Goal: Information Seeking & Learning: Learn about a topic

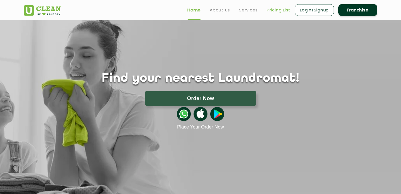
click at [278, 13] on link "Pricing List" at bounding box center [279, 10] width 24 height 7
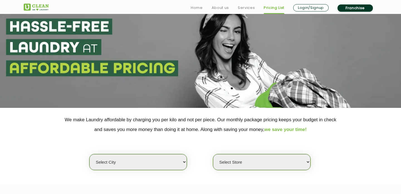
scroll to position [58, 0]
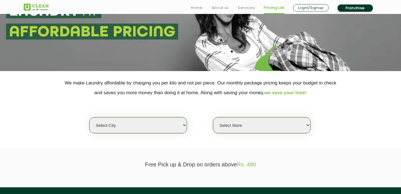
click at [138, 126] on select "Select city [GEOGRAPHIC_DATA] [GEOGRAPHIC_DATA] [GEOGRAPHIC_DATA] [GEOGRAPHIC_D…" at bounding box center [138, 125] width 98 height 16
select select "1"
click at [89, 117] on select "Select city [GEOGRAPHIC_DATA] [GEOGRAPHIC_DATA] [GEOGRAPHIC_DATA] [GEOGRAPHIC_D…" at bounding box center [138, 125] width 98 height 16
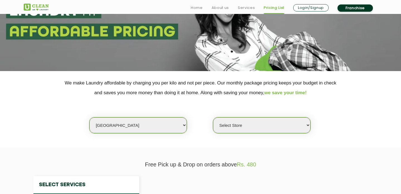
click at [248, 130] on select "Select Store" at bounding box center [262, 125] width 98 height 16
select select "141"
click at [213, 117] on select "Select Store [GEOGRAPHIC_DATA] [GEOGRAPHIC_DATA] 2 [GEOGRAPHIC_DATA] [PERSON_NA…" at bounding box center [262, 125] width 98 height 16
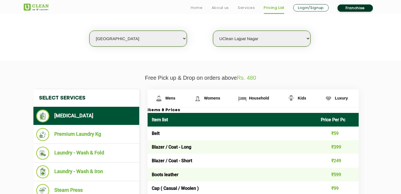
scroll to position [183, 0]
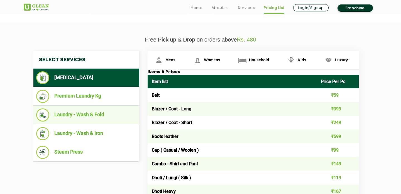
click at [92, 117] on li "Laundry - Wash & Fold" at bounding box center [86, 114] width 100 height 13
